Goal: Check status: Check status

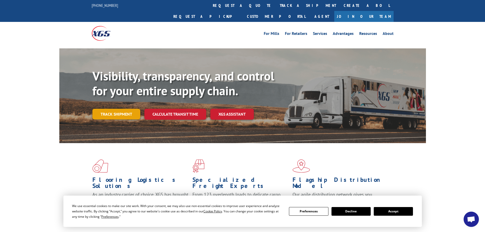
click at [112, 109] on link "Track shipment" at bounding box center [116, 114] width 48 height 11
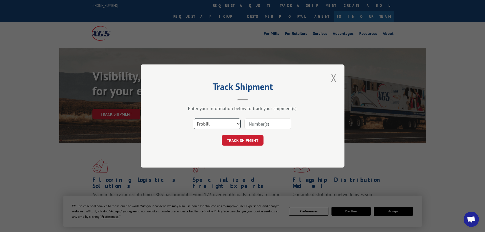
click at [231, 124] on select "Select category... Probill BOL PO" at bounding box center [217, 123] width 47 height 11
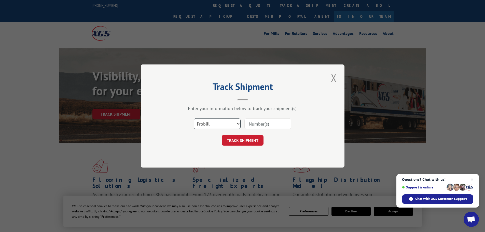
select select "bol"
click at [194, 118] on select "Select category... Probill BOL PO" at bounding box center [217, 123] width 47 height 11
click at [269, 124] on input at bounding box center [267, 123] width 47 height 11
paste input "4929478"
type input "4929478"
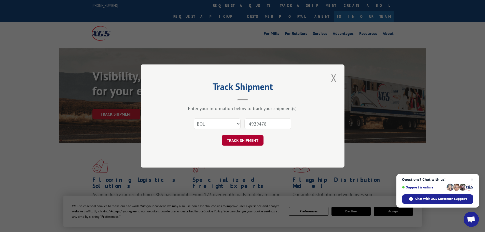
click at [245, 143] on button "TRACK SHIPMENT" at bounding box center [243, 140] width 42 height 11
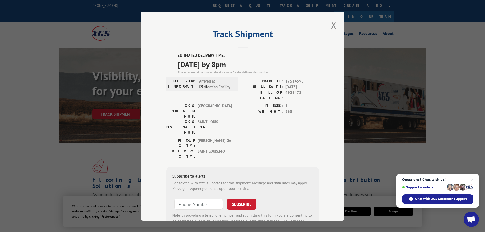
scroll to position [20, 0]
